Goal: Task Accomplishment & Management: Complete application form

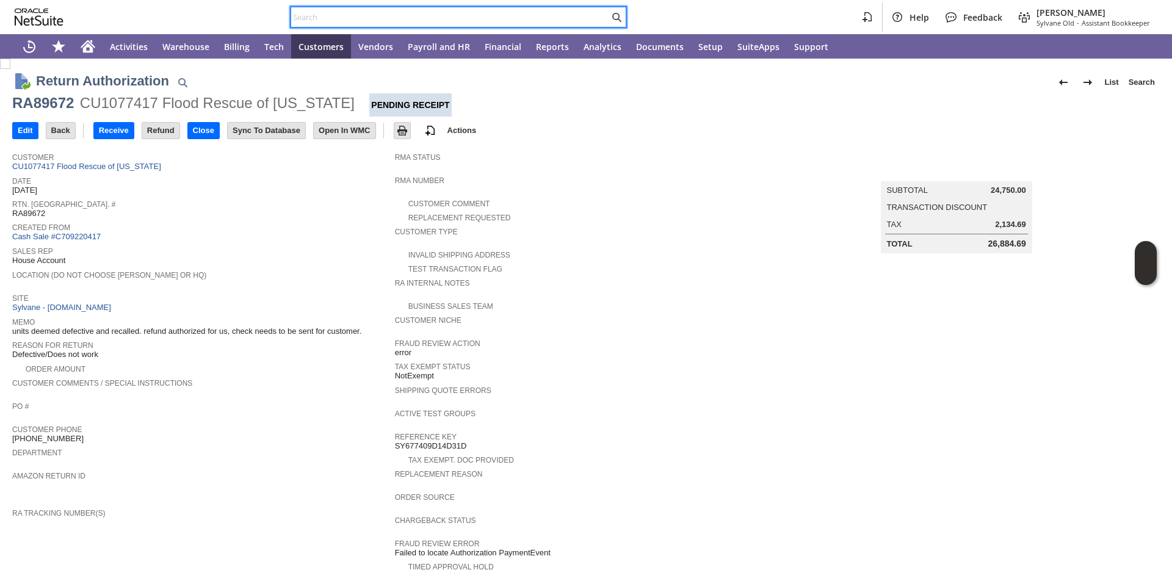
click at [355, 22] on input "text" at bounding box center [450, 17] width 318 height 15
paste input "2366378078"
type input "2366378078"
click at [355, 16] on input "text" at bounding box center [450, 17] width 318 height 15
paste input "2366376321"
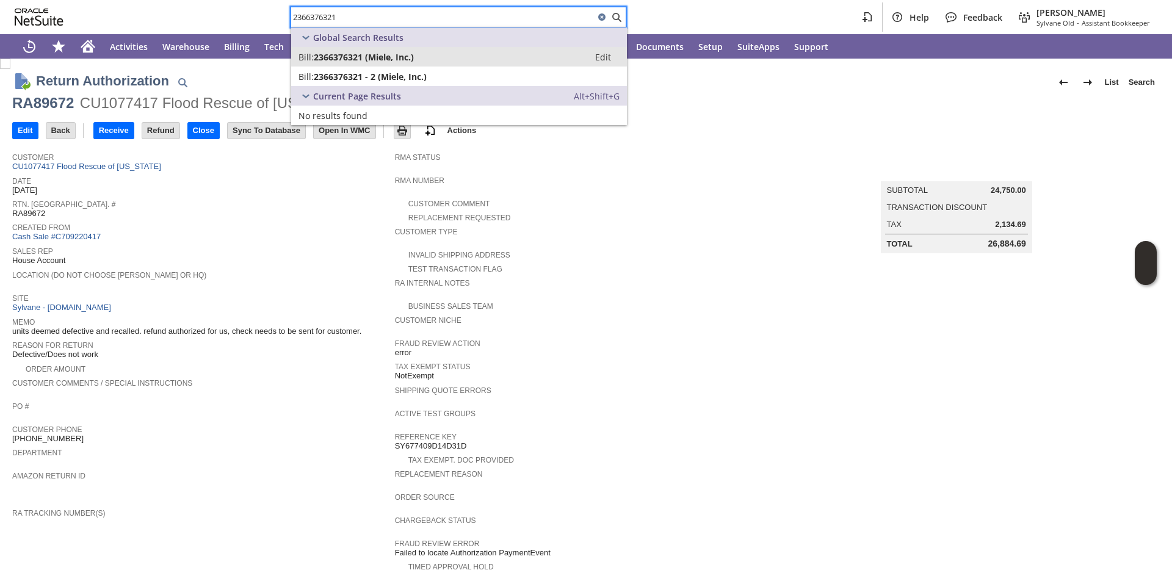
type input "2366376321"
click at [329, 79] on span "2366376321 - 2 (Miele, Inc.)" at bounding box center [370, 77] width 113 height 12
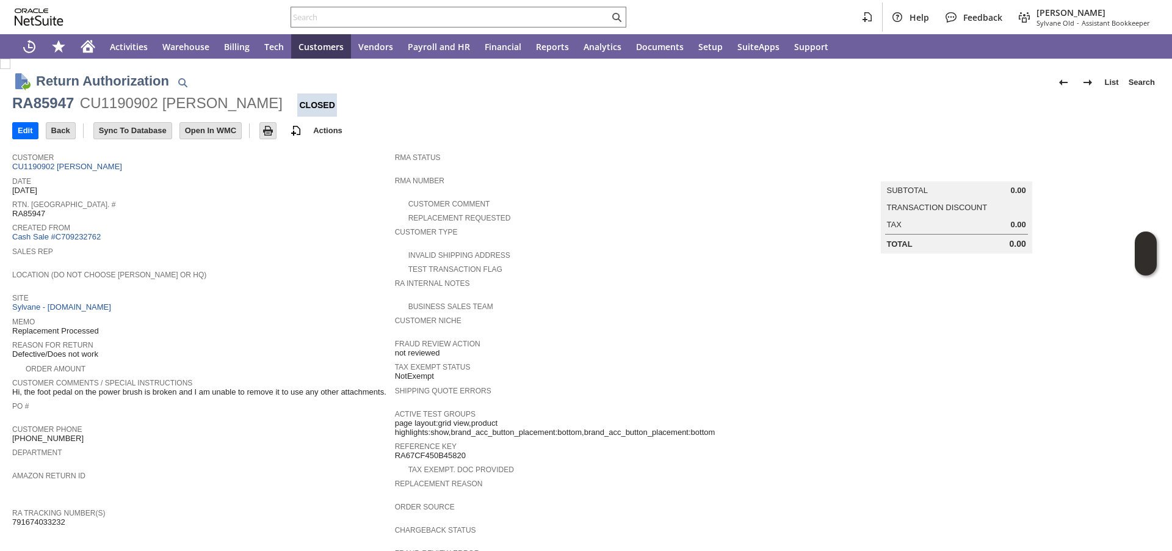
scroll to position [360, 0]
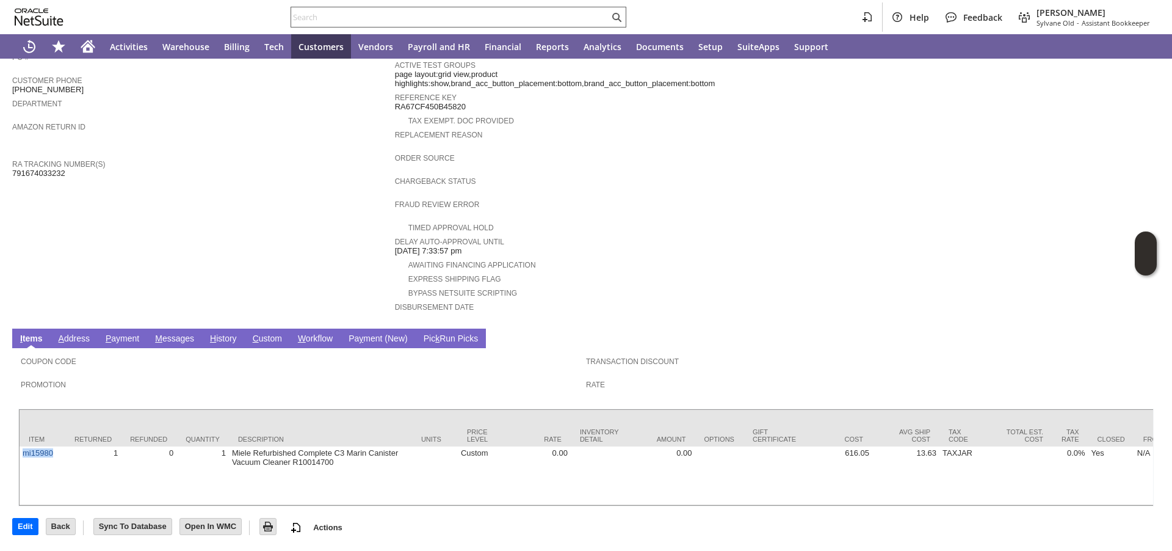
click at [521, 18] on input "text" at bounding box center [450, 17] width 318 height 15
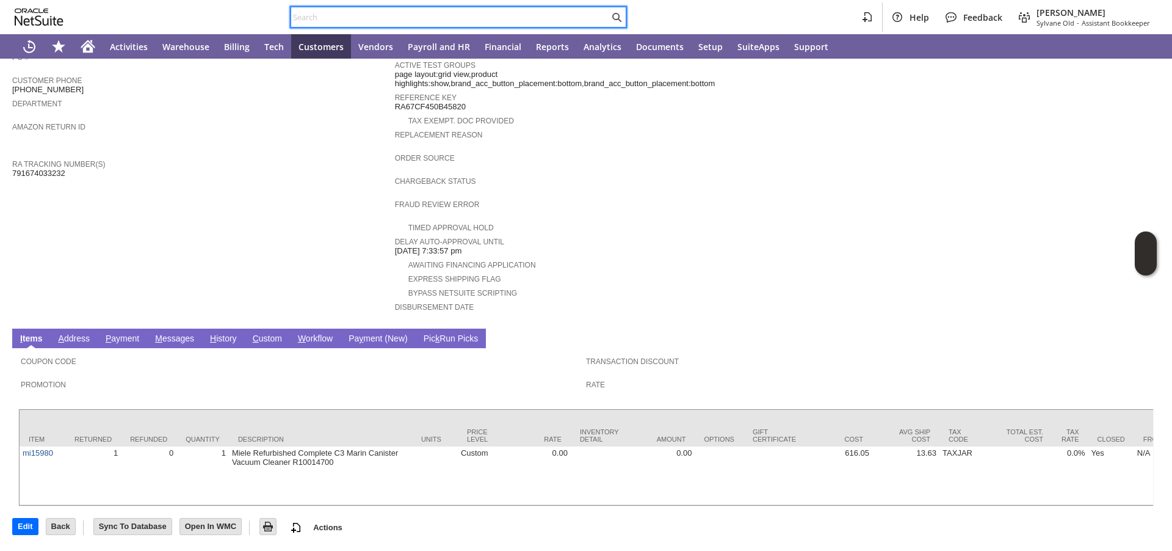
paste input "P218803"
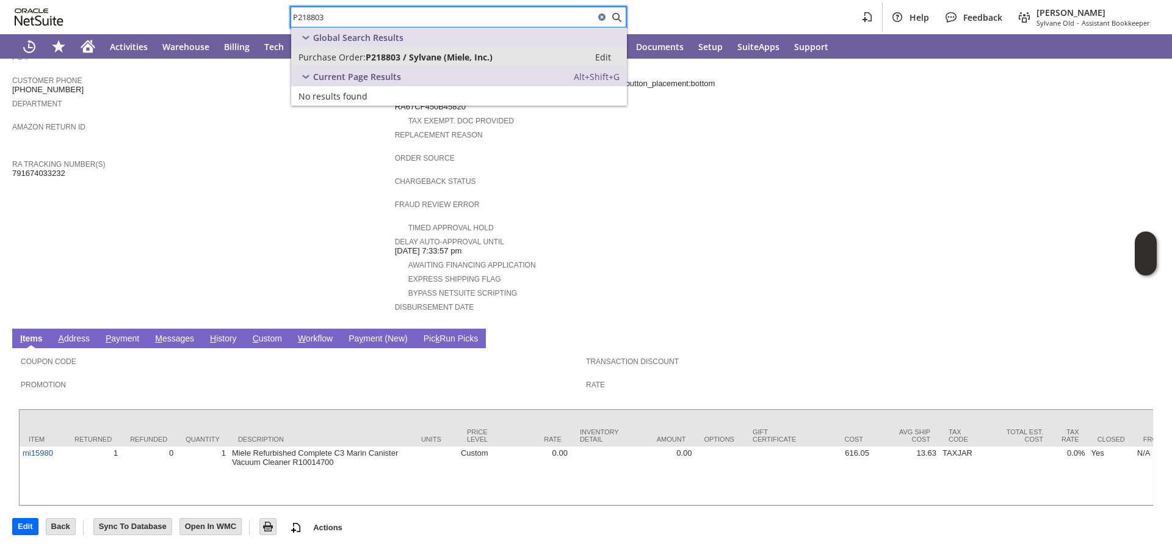
type input "P218803"
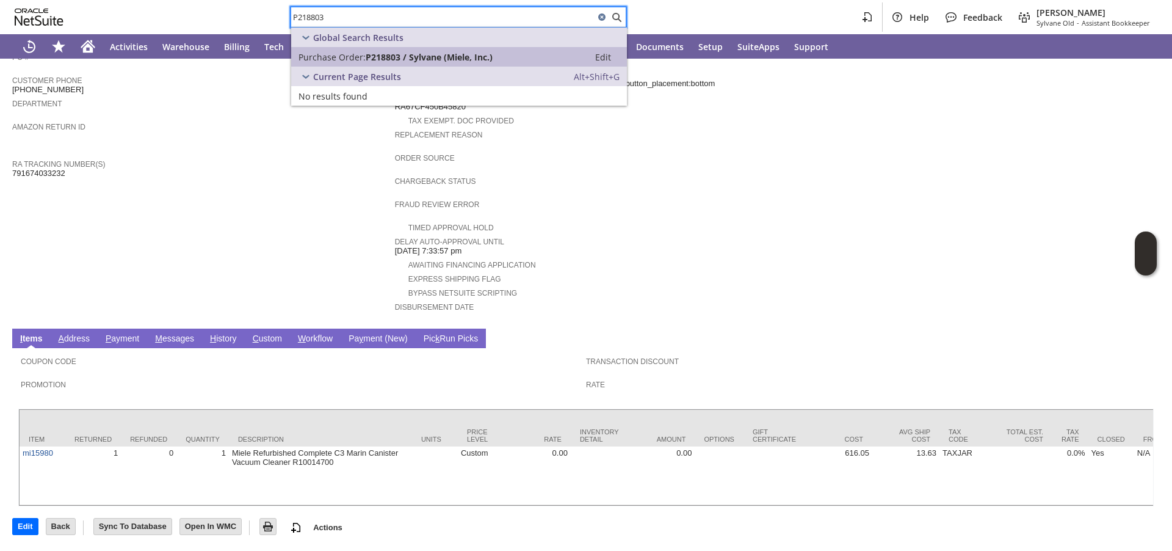
click at [338, 59] on span "Purchase Order:" at bounding box center [332, 57] width 67 height 12
